Goal: Transaction & Acquisition: Purchase product/service

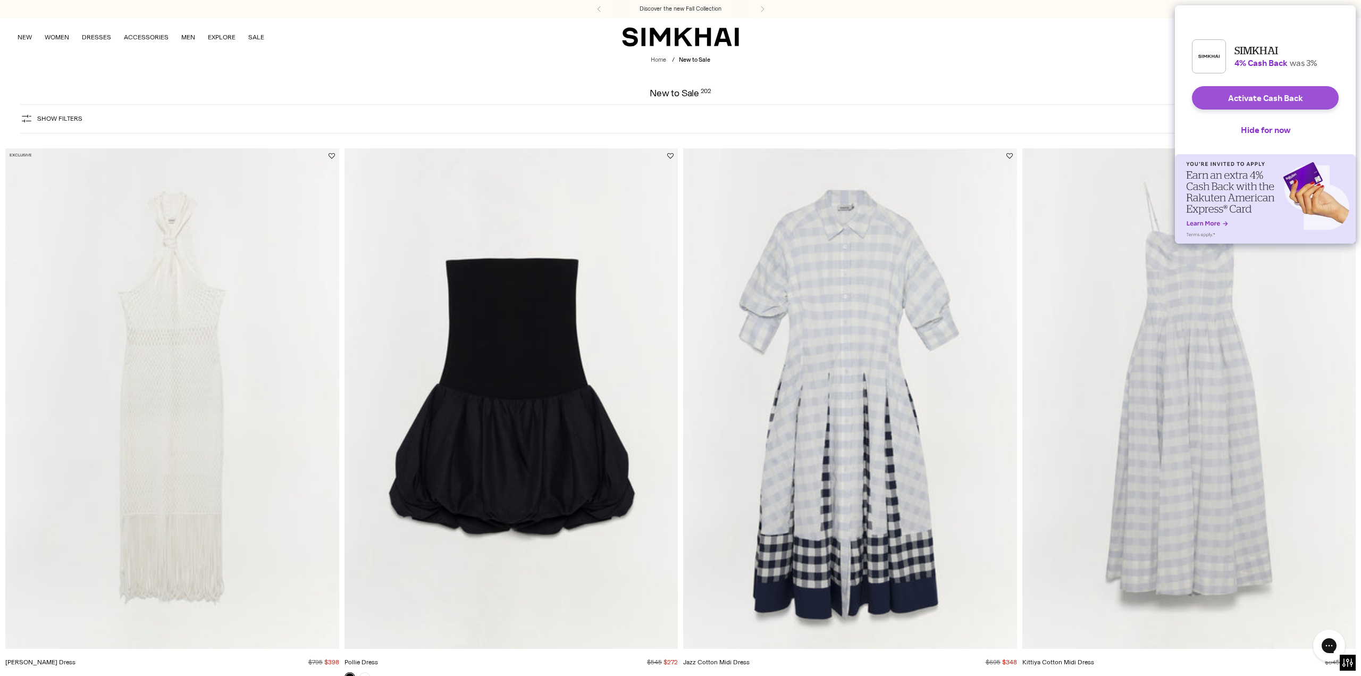
click at [1323, 104] on button "Activate Cash Back" at bounding box center [1265, 97] width 147 height 23
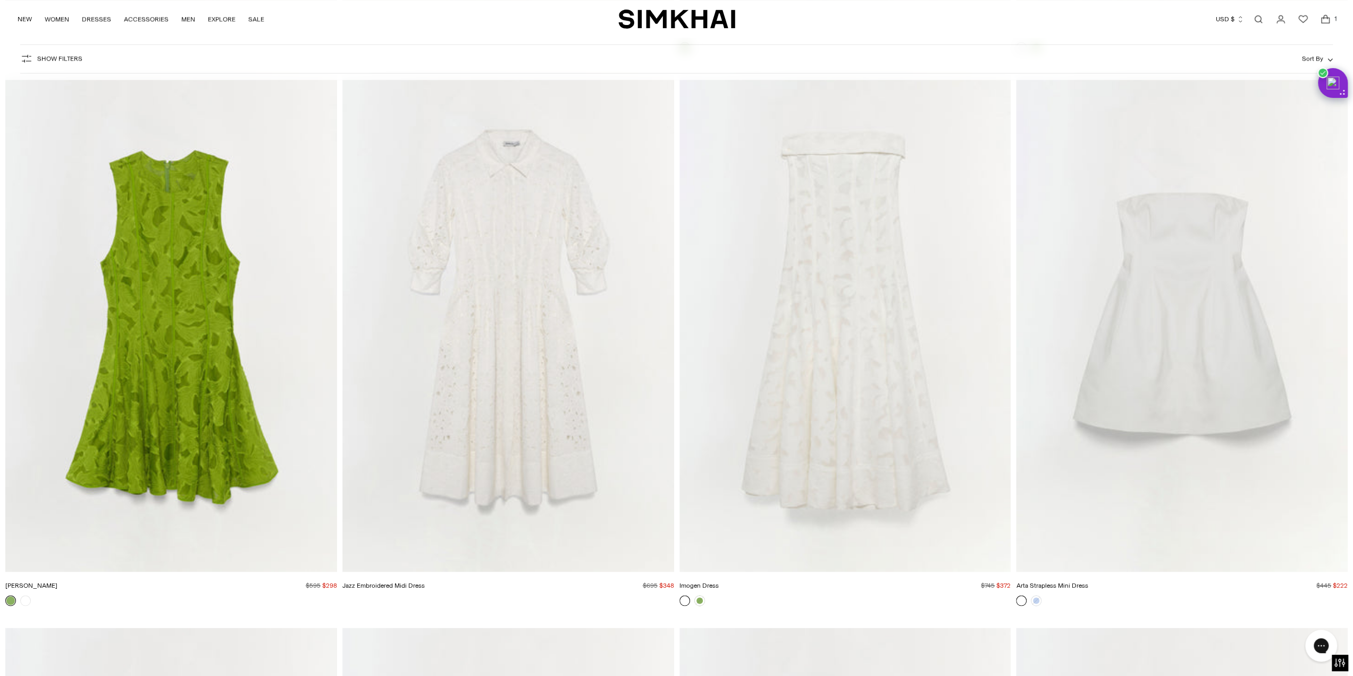
scroll to position [17690, 0]
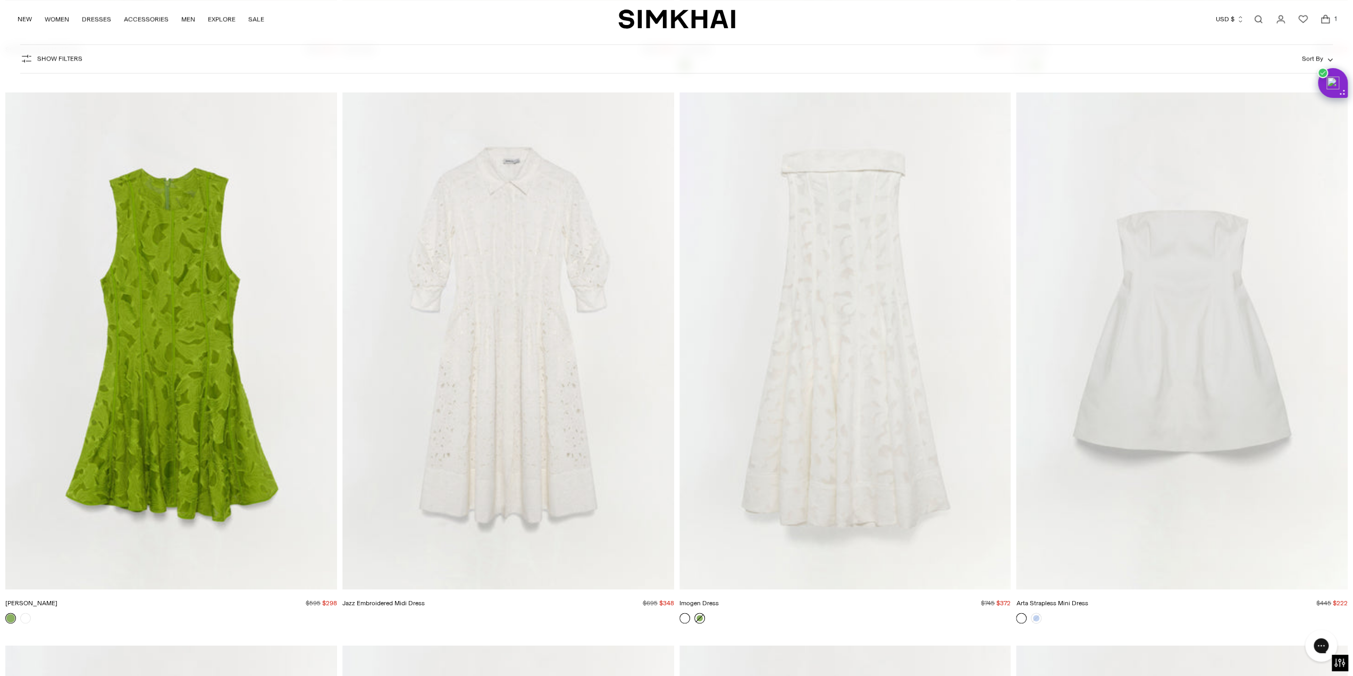
click at [702, 618] on link at bounding box center [699, 618] width 11 height 11
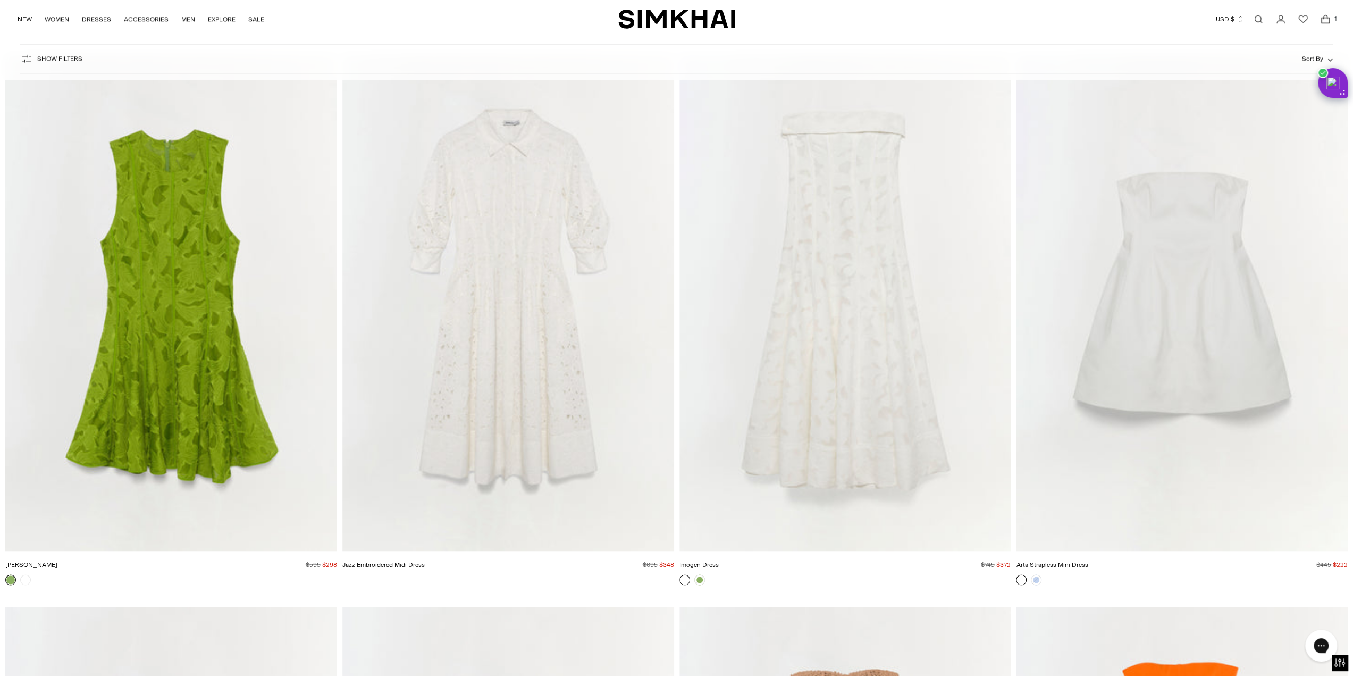
scroll to position [17726, 0]
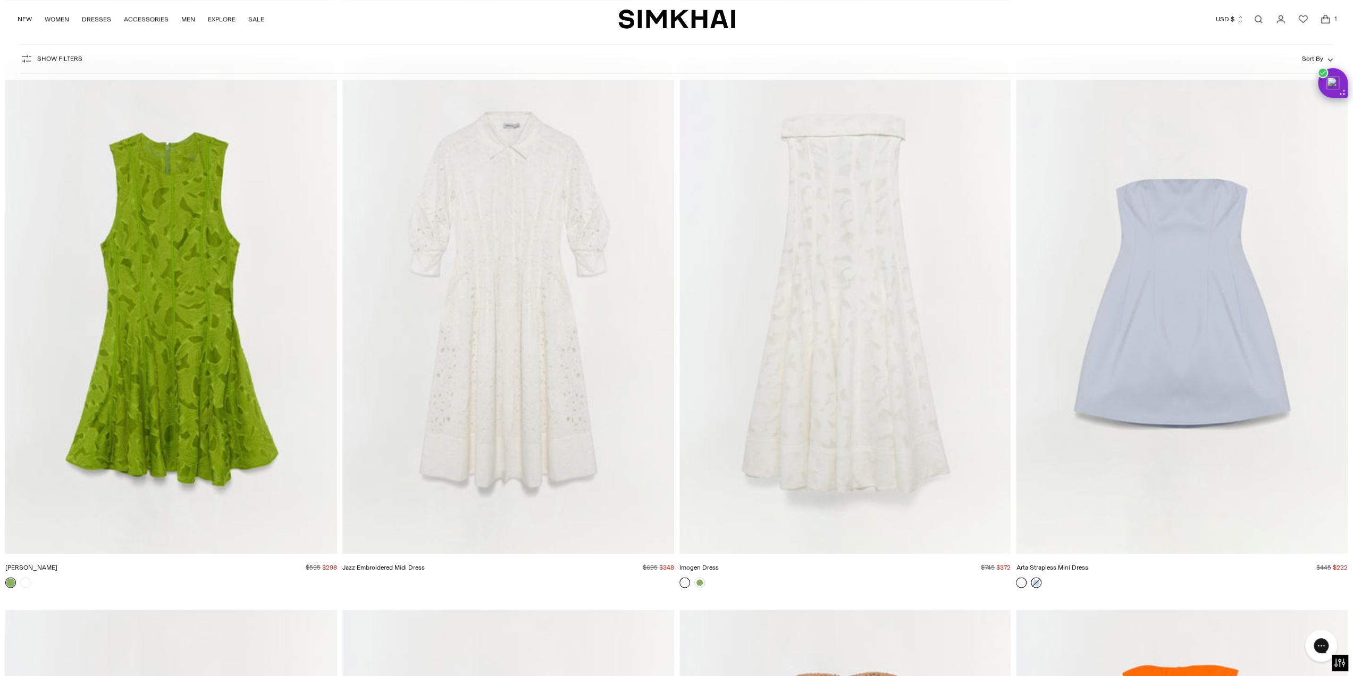
click at [1036, 580] on link at bounding box center [1036, 582] width 11 height 11
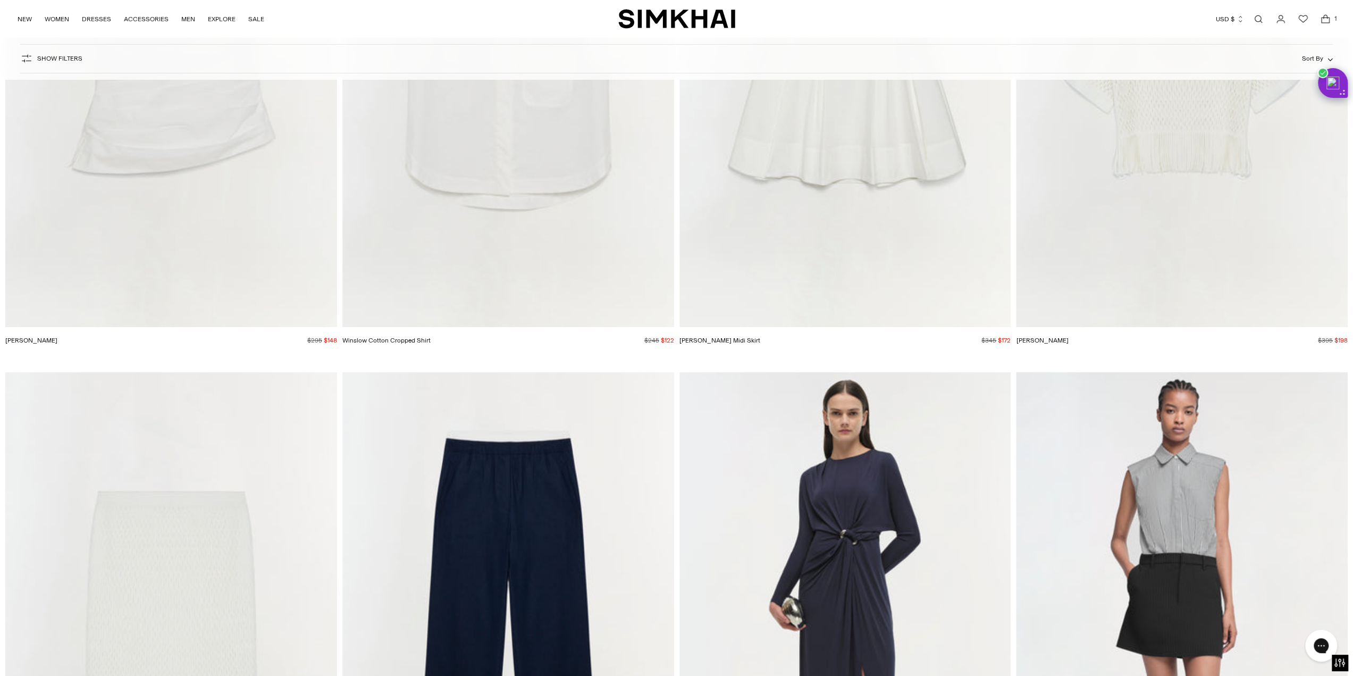
scroll to position [23752, 0]
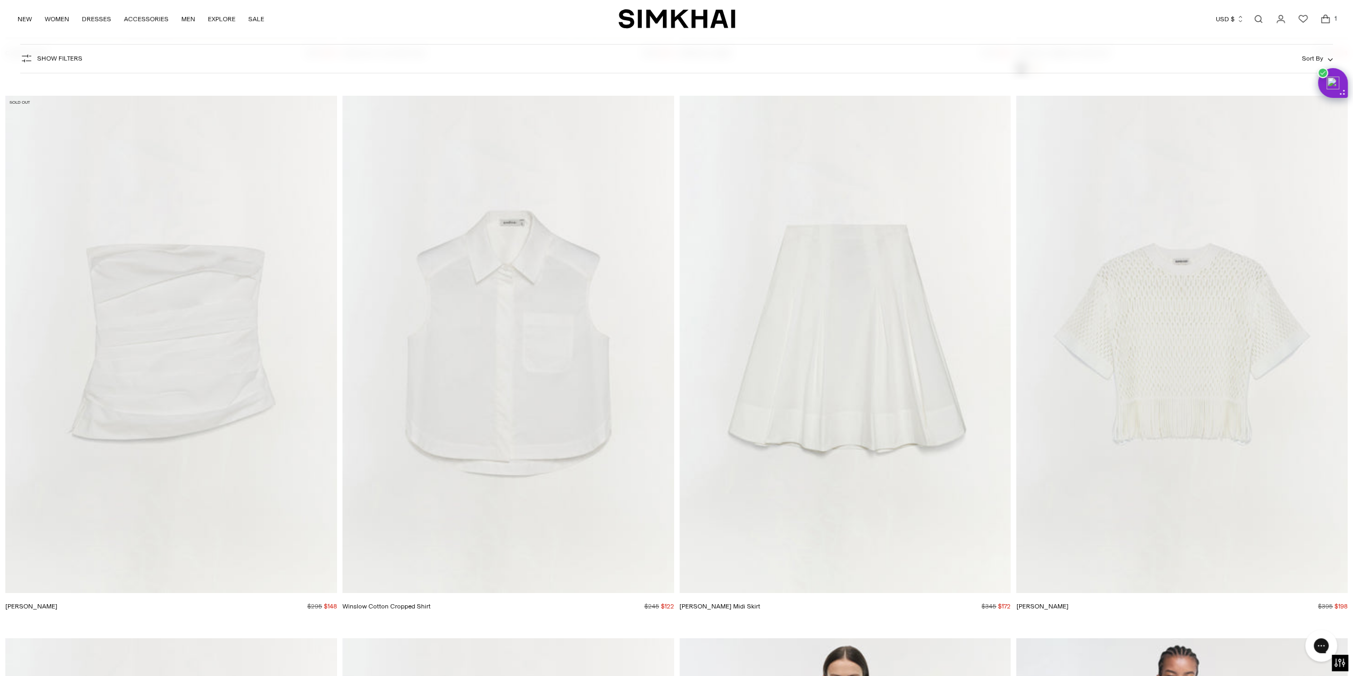
click at [0, 0] on img "Emerson Bustier" at bounding box center [0, 0] width 0 height 0
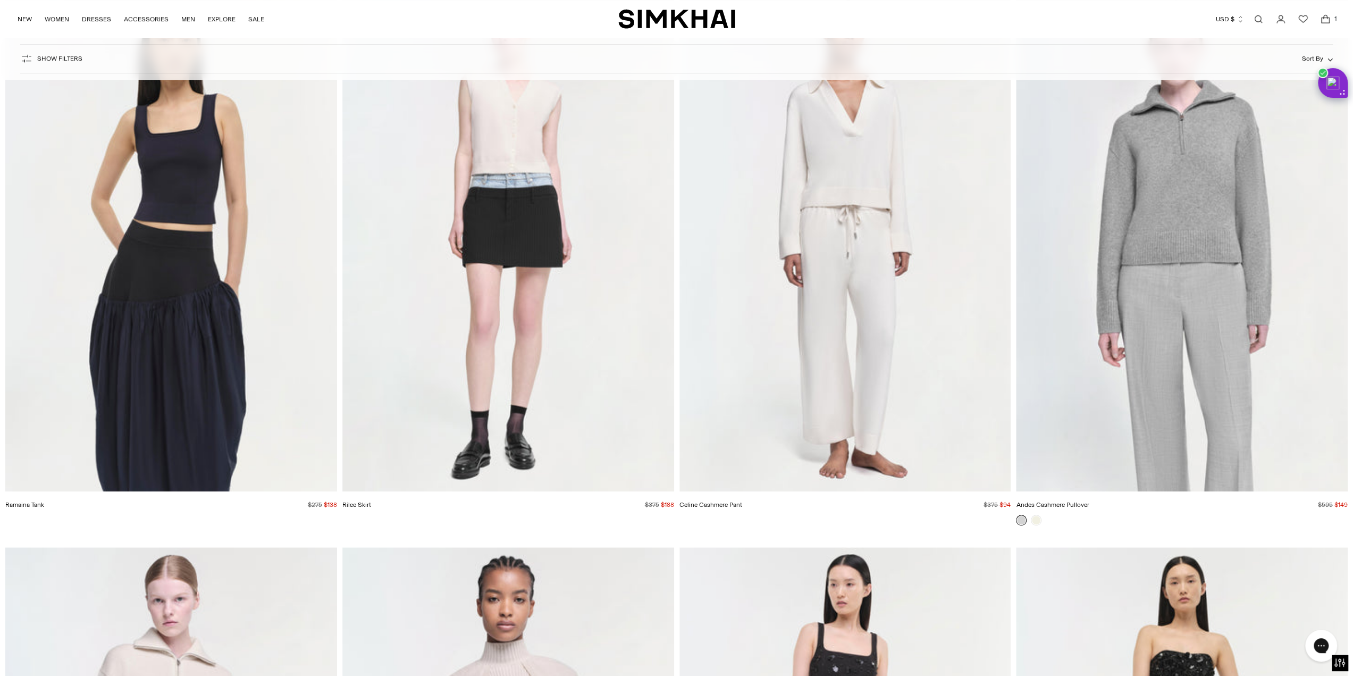
scroll to position [24922, 0]
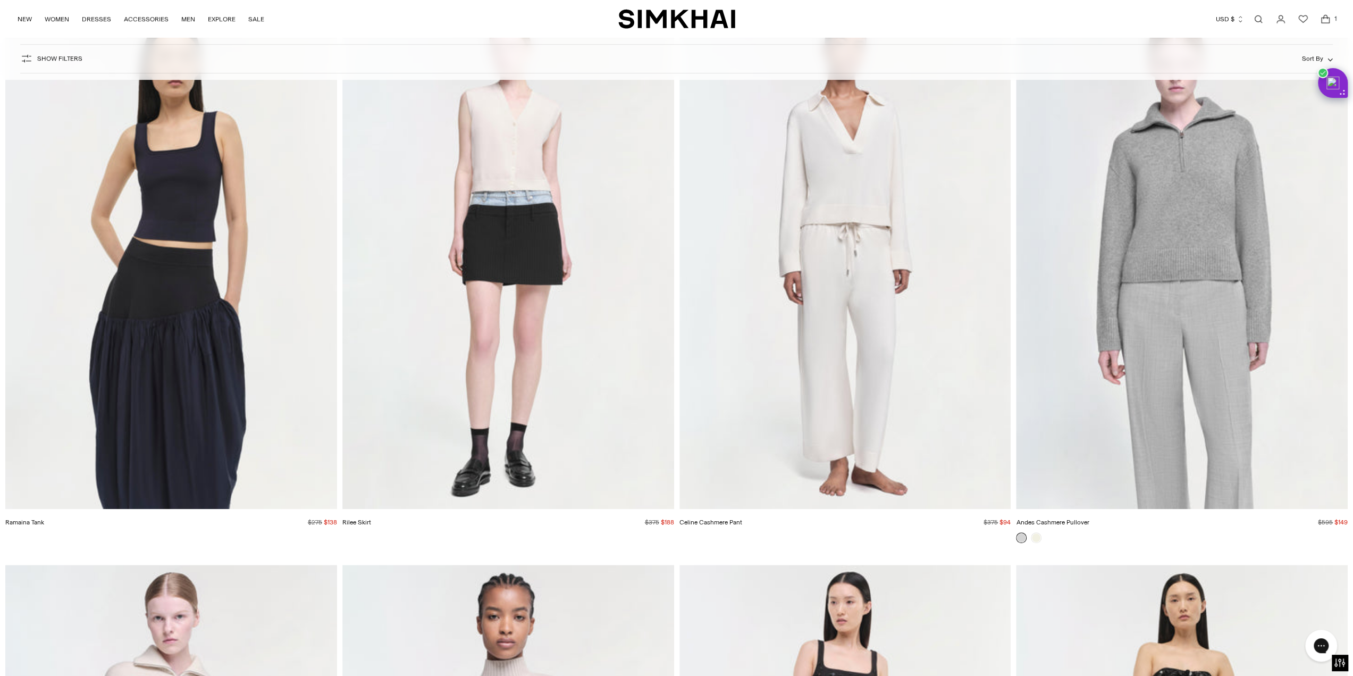
click at [0, 0] on img "Rilee Skirt" at bounding box center [0, 0] width 0 height 0
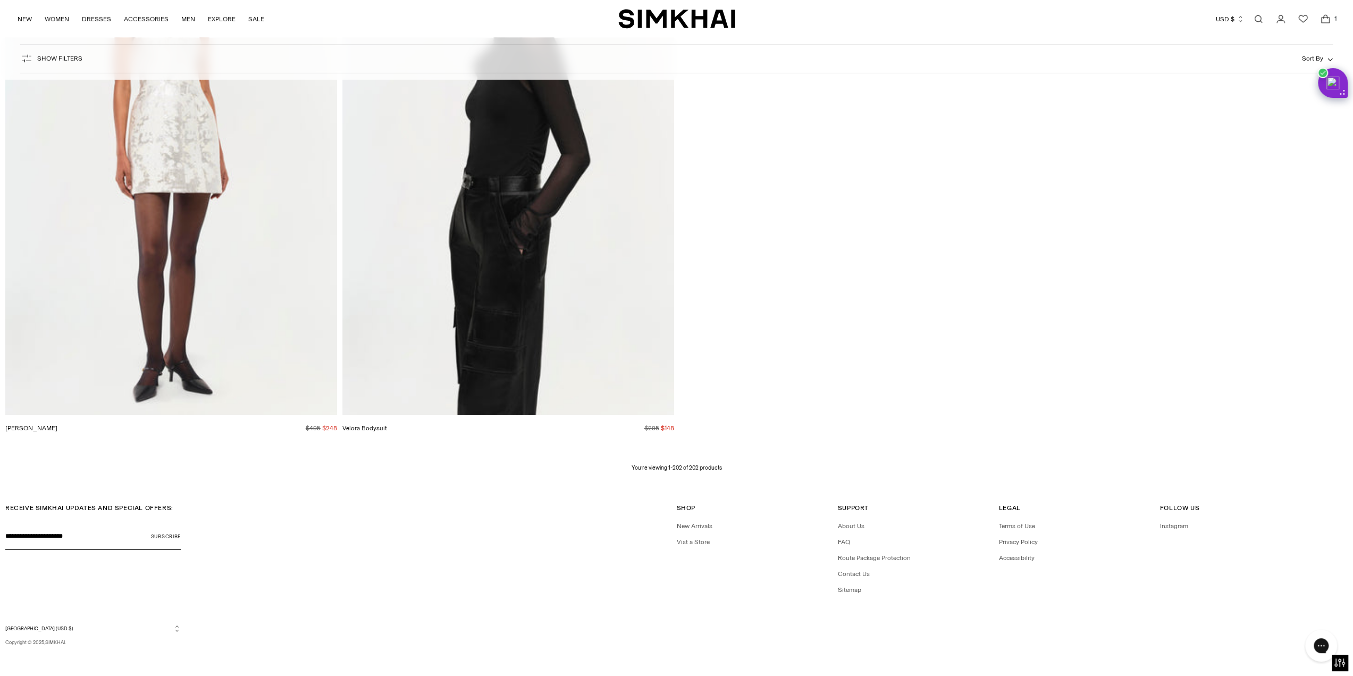
scroll to position [27783, 0]
click at [1284, 18] on icon "Go to the account page" at bounding box center [1281, 19] width 15 height 11
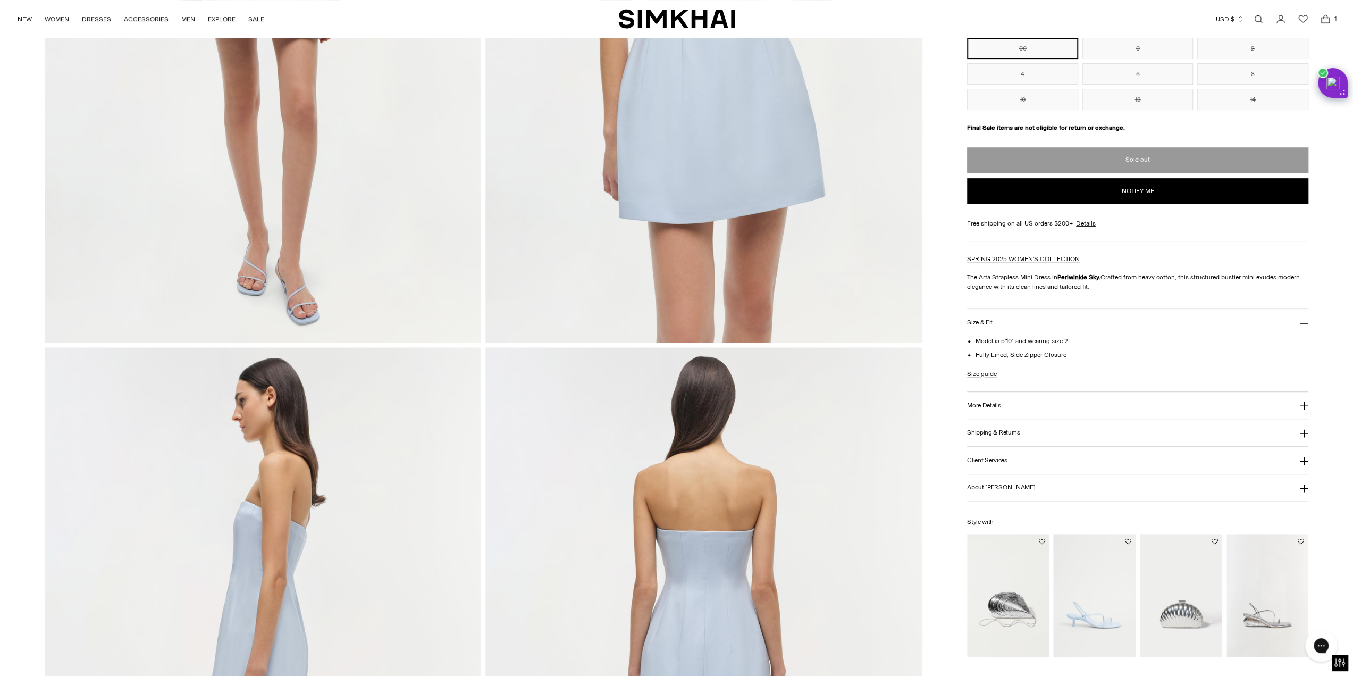
scroll to position [620, 0]
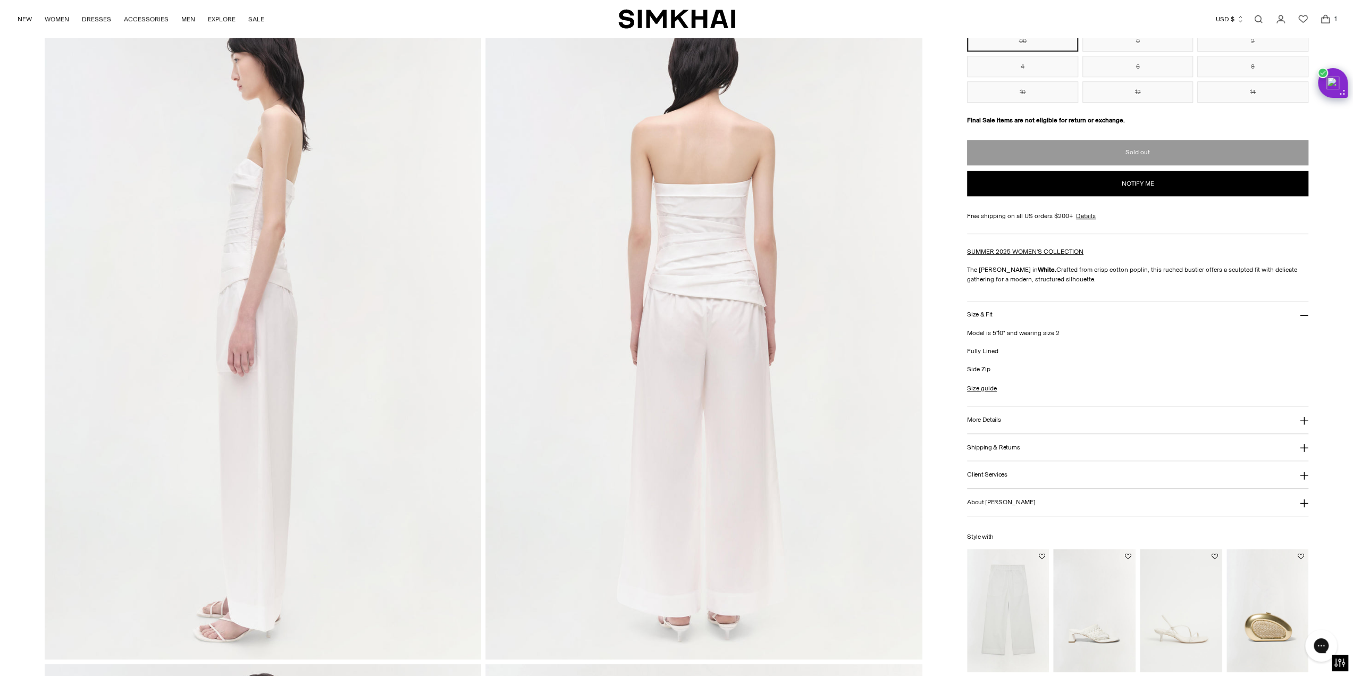
scroll to position [726, 0]
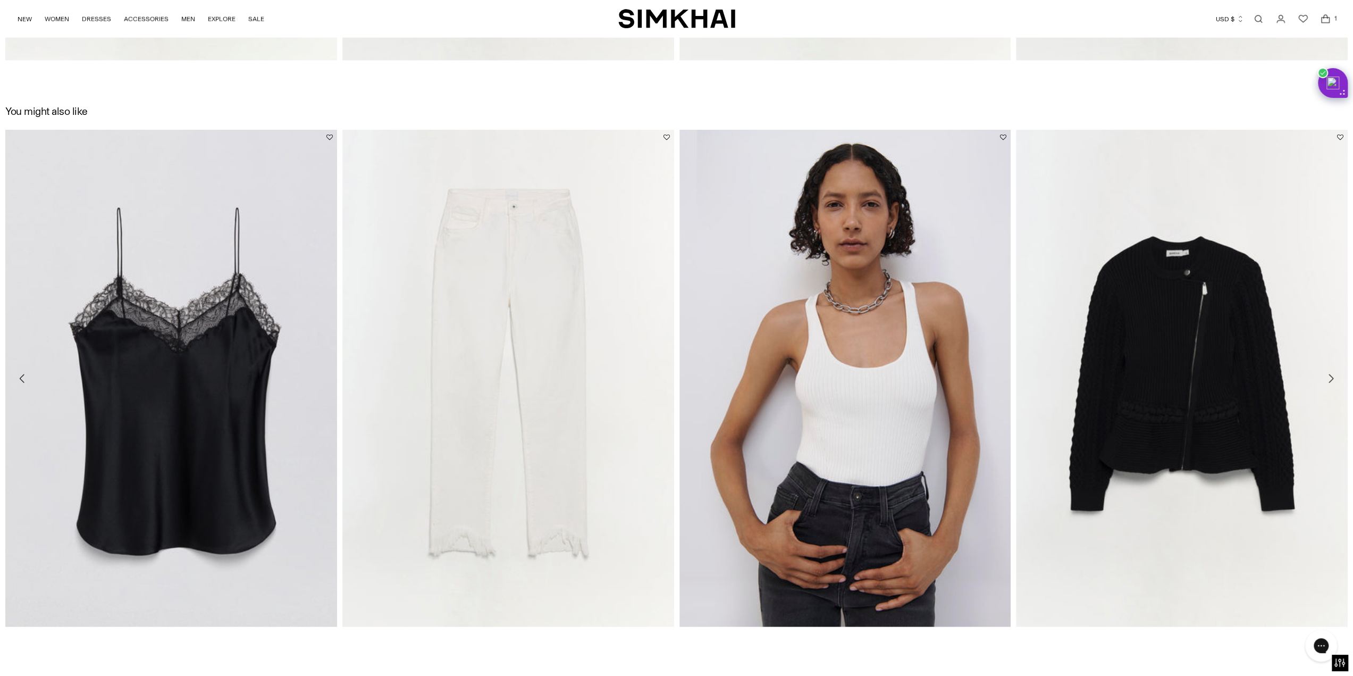
scroll to position [2744, 0]
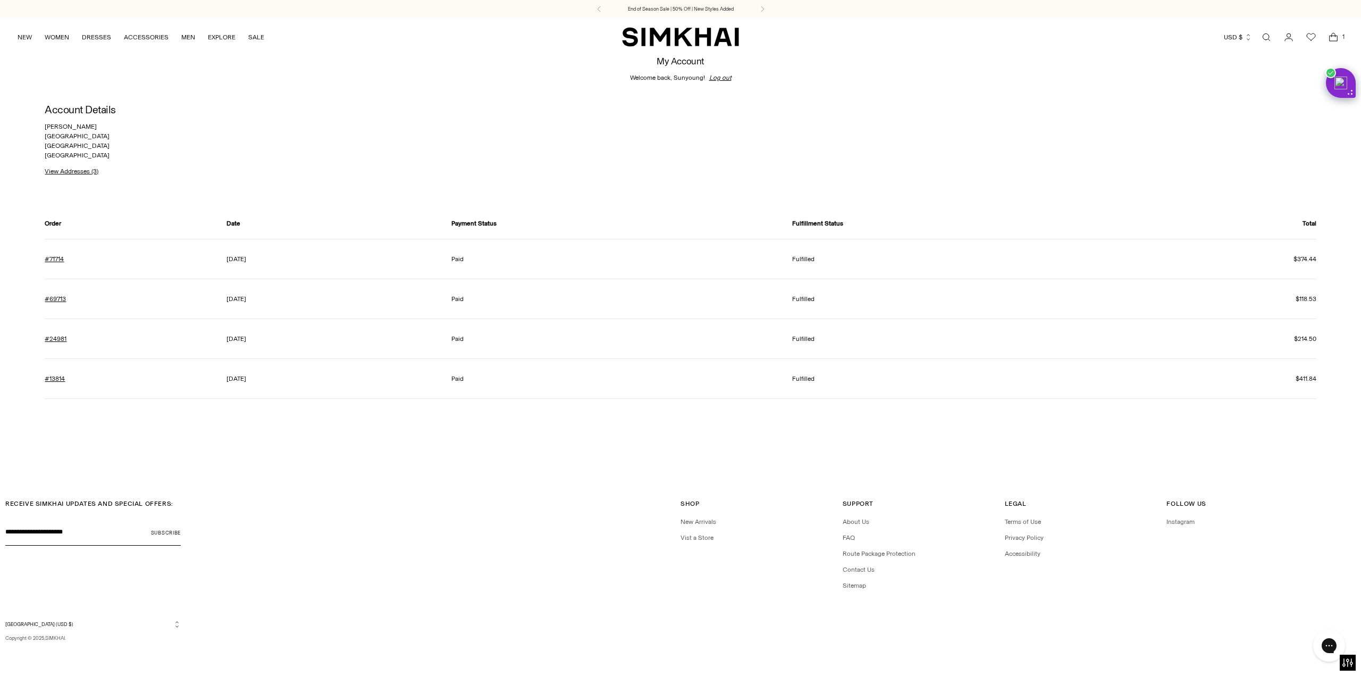
click at [1310, 38] on icon "Wishlist" at bounding box center [1311, 37] width 13 height 13
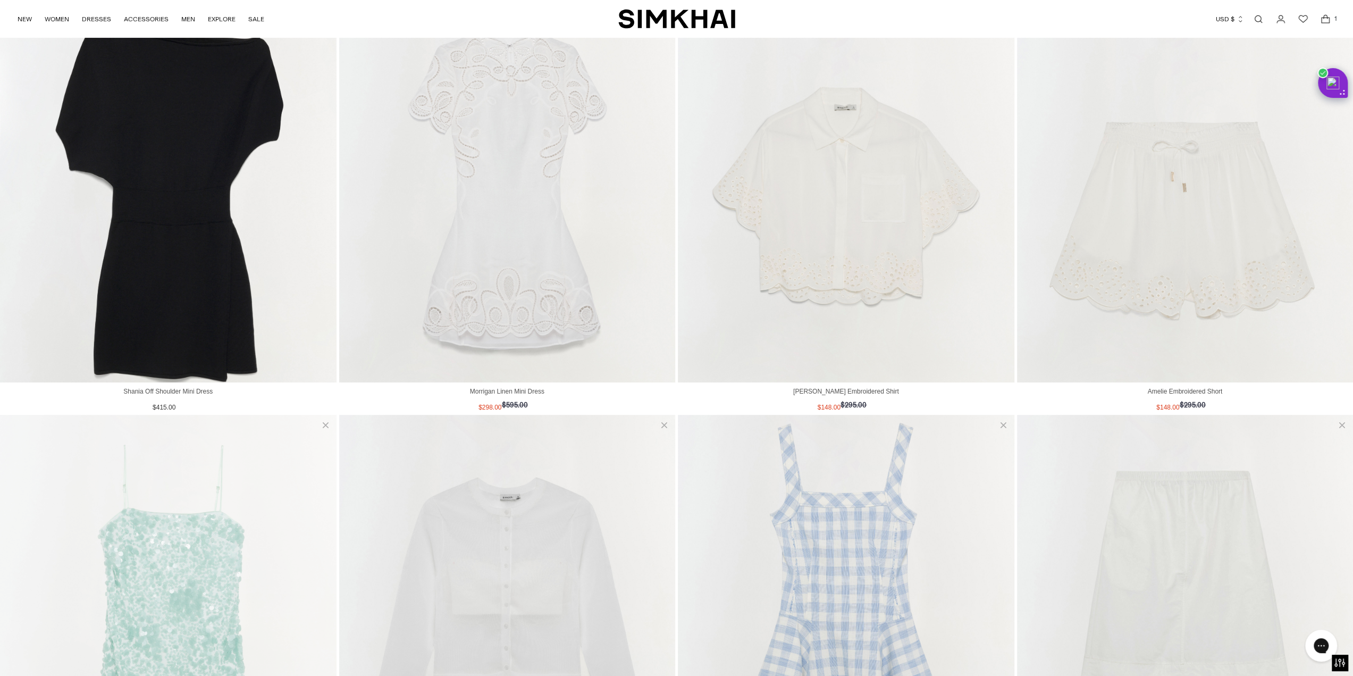
scroll to position [106, 0]
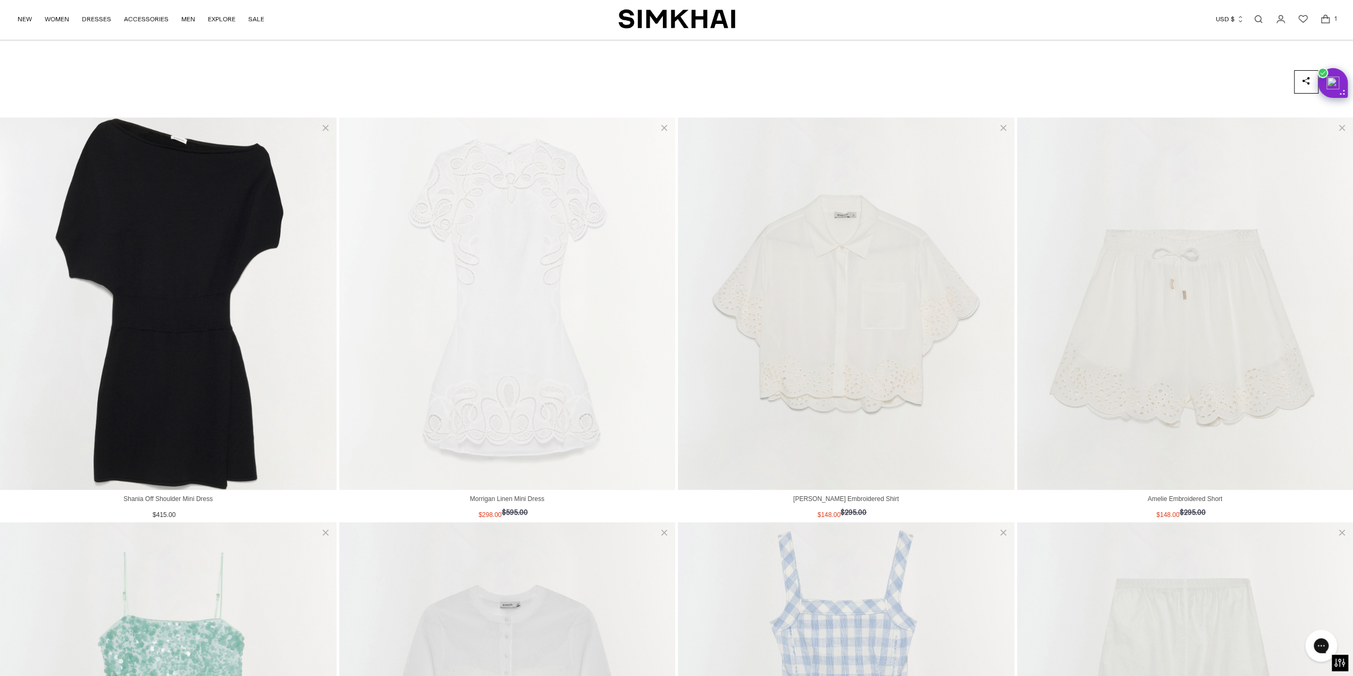
click at [595, 339] on img "View Morrigan Linen Mini Dress" at bounding box center [507, 304] width 337 height 372
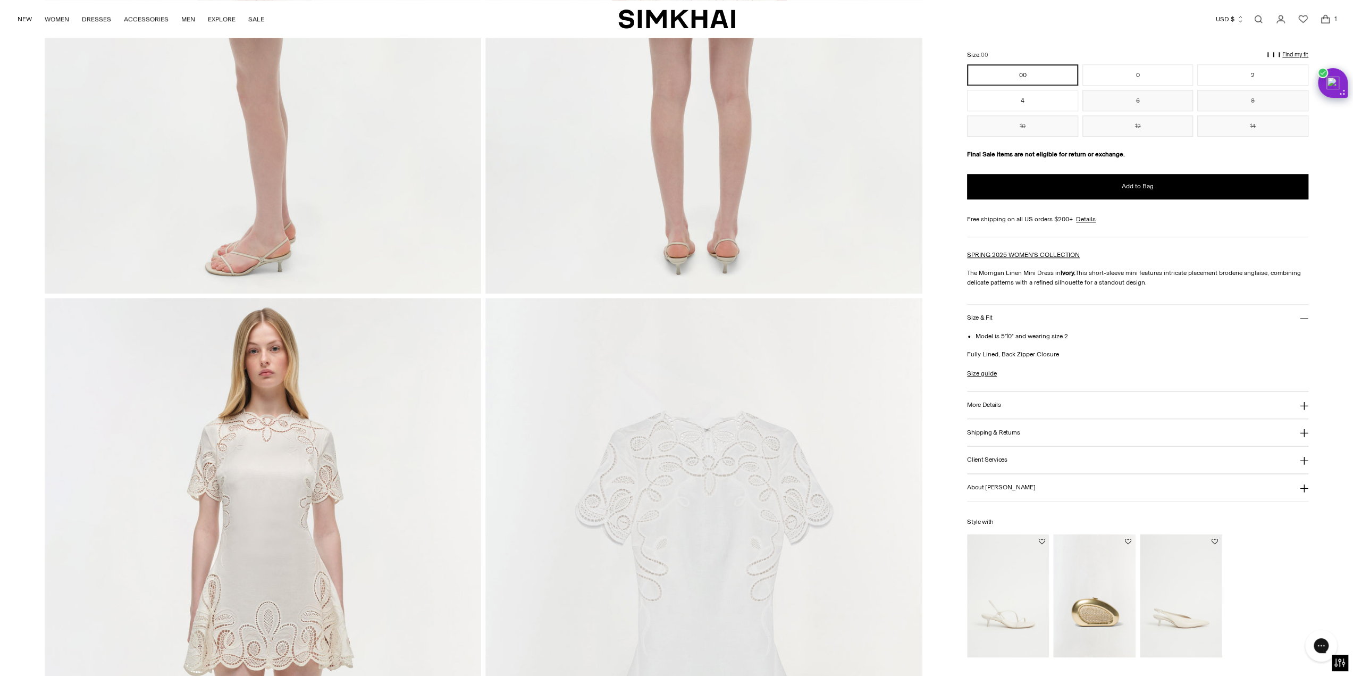
scroll to position [1276, 0]
